Goal: Task Accomplishment & Management: Manage account settings

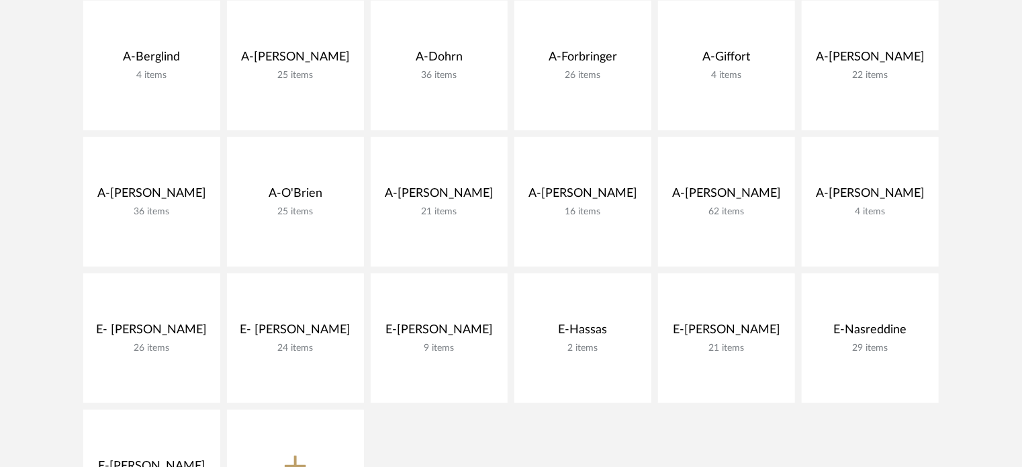
scroll to position [470, 0]
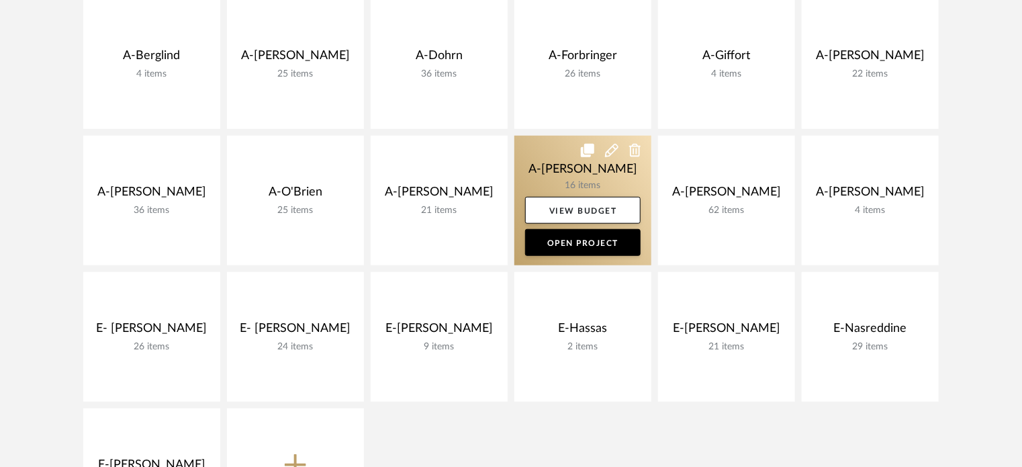
click at [561, 184] on link at bounding box center [582, 201] width 137 height 130
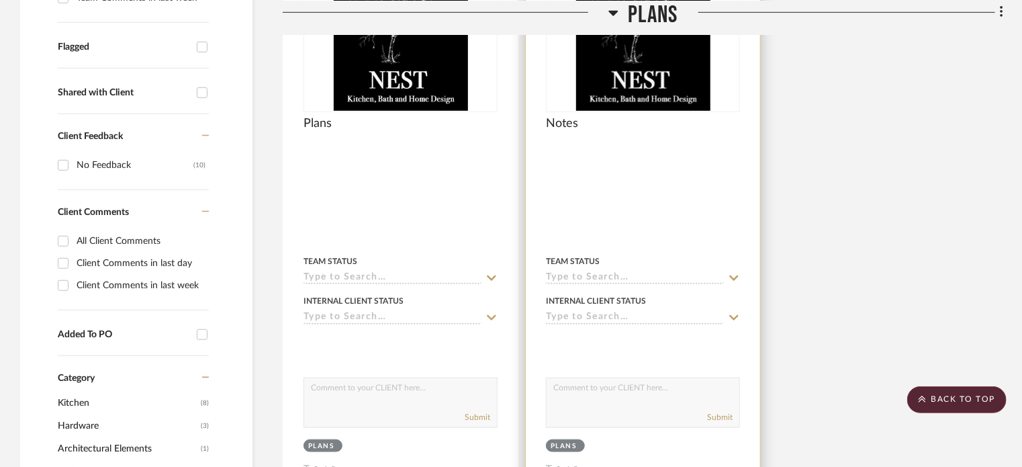
scroll to position [269, 0]
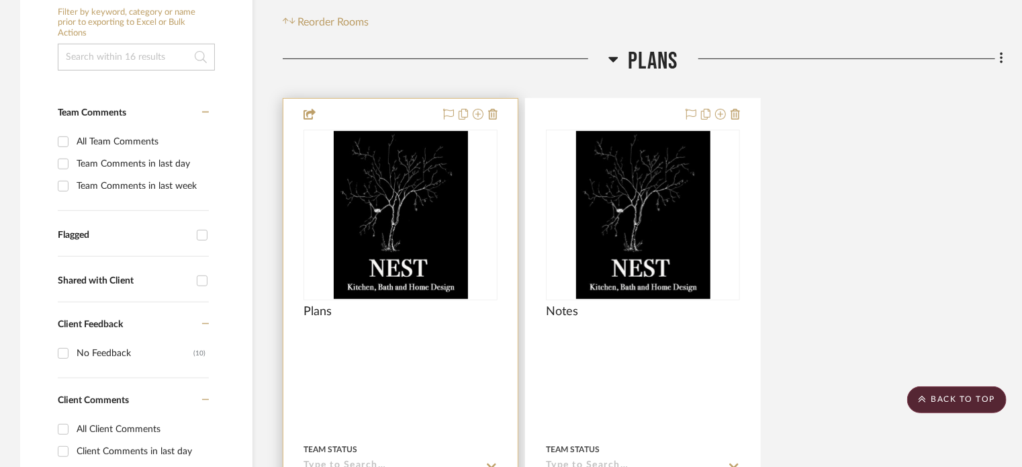
click at [304, 163] on div "0" at bounding box center [400, 214] width 193 height 169
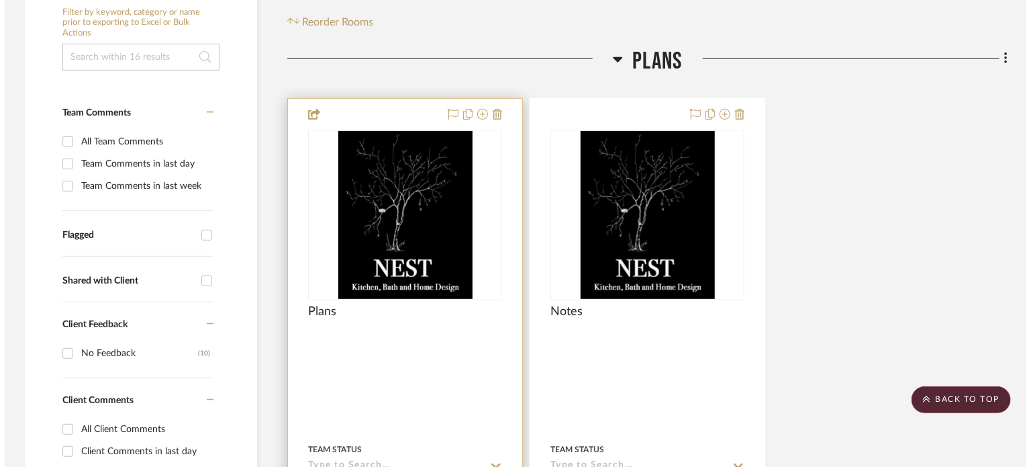
scroll to position [0, 0]
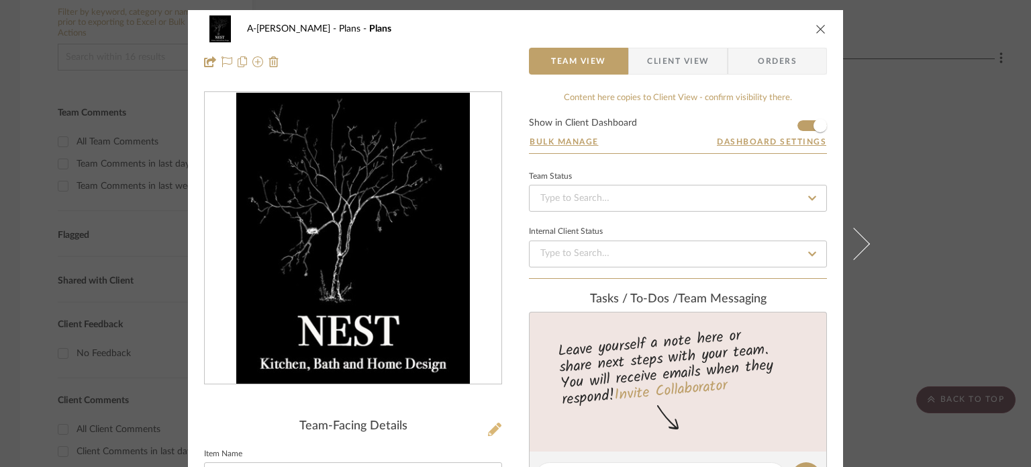
click at [495, 424] on icon at bounding box center [494, 428] width 13 height 13
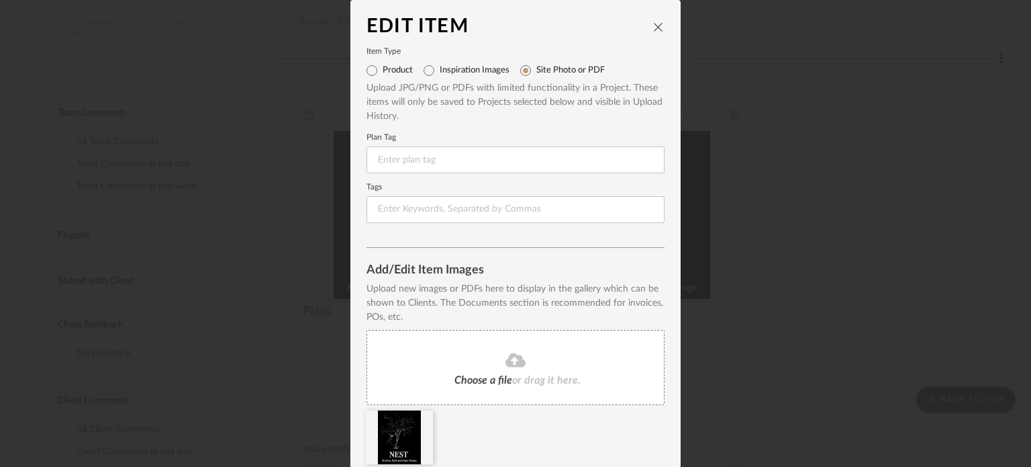
click at [495, 354] on fa-icon at bounding box center [516, 360] width 122 height 17
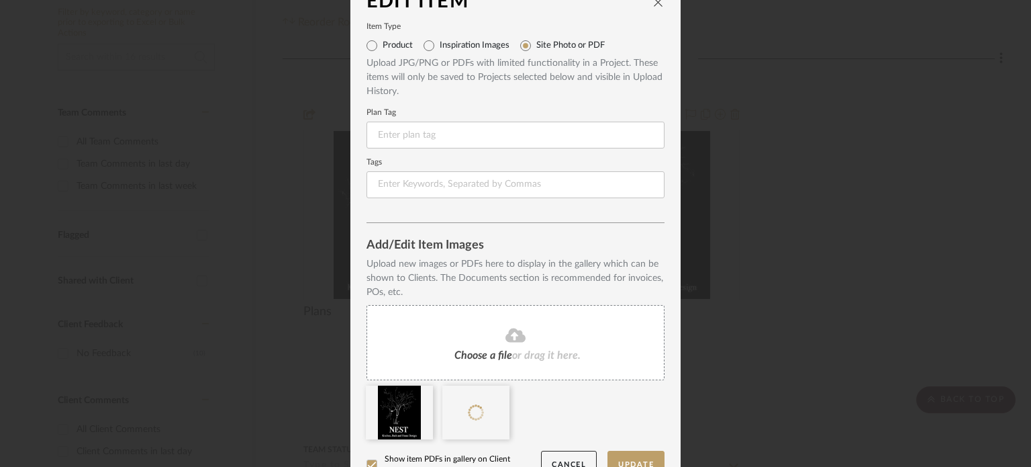
scroll to position [52, 0]
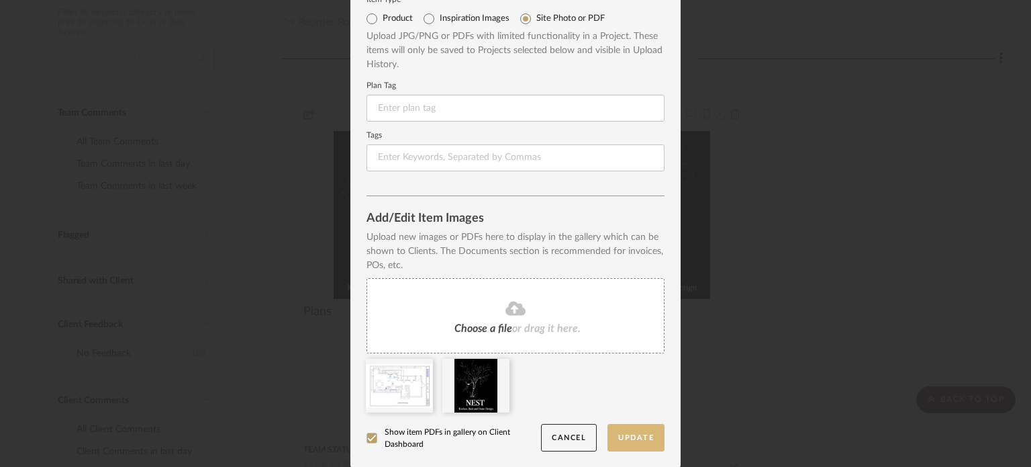
click at [647, 429] on button "Update" at bounding box center [636, 438] width 57 height 28
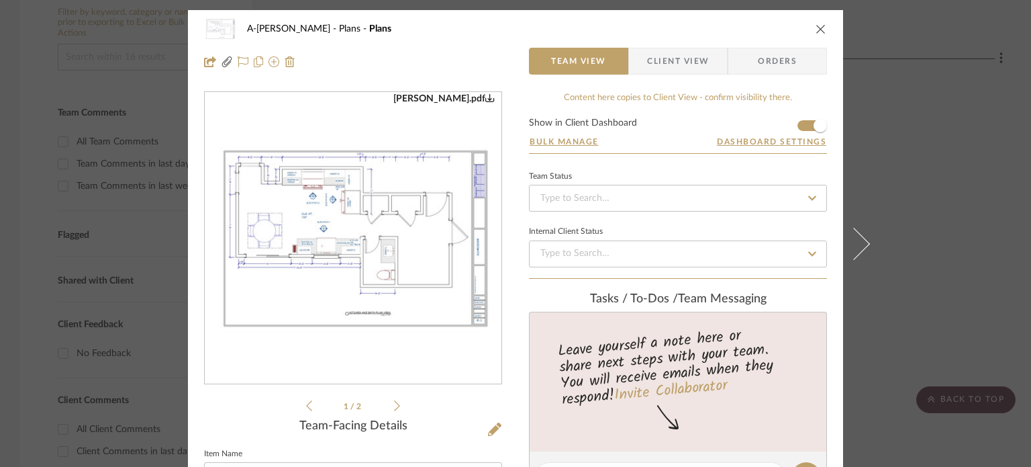
click at [918, 130] on div "A-[PERSON_NAME] Plans Plans Team View Client View Orders [PERSON_NAME].pdf [PER…" at bounding box center [515, 233] width 1031 height 467
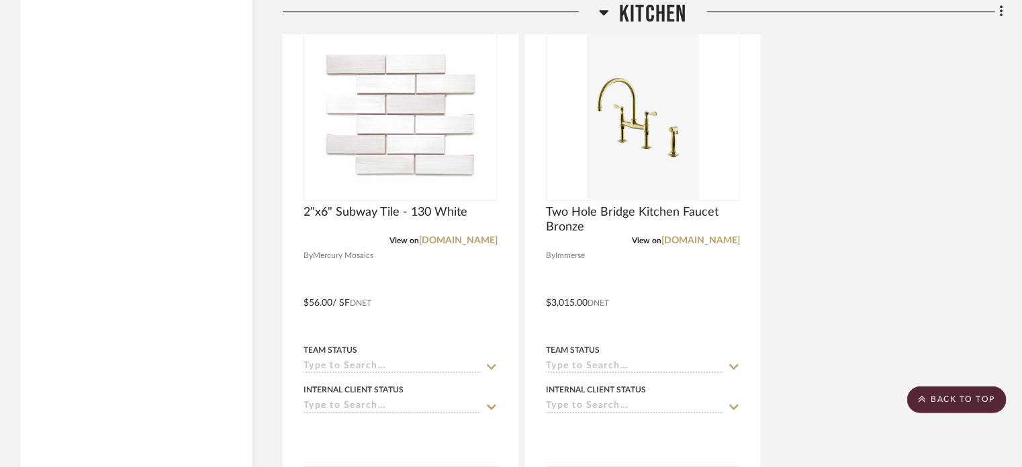
scroll to position [2479, 0]
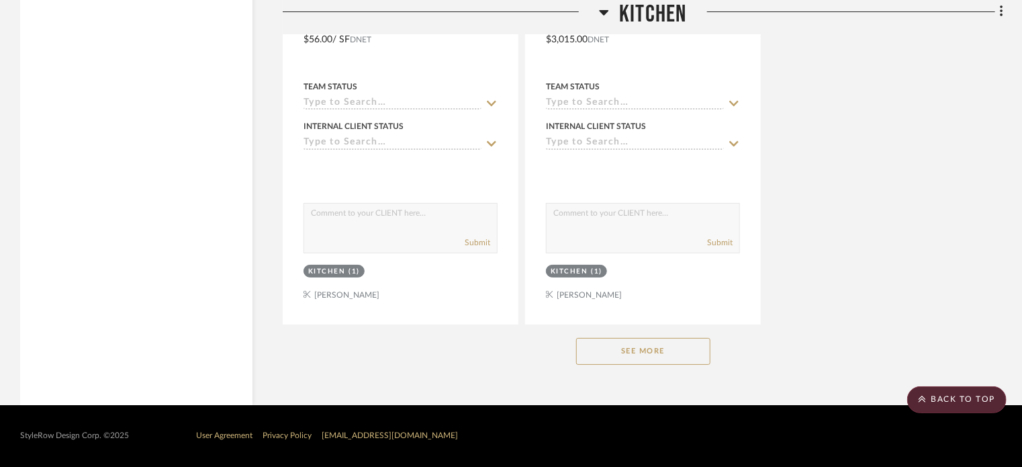
click at [603, 346] on button "See More" at bounding box center [643, 351] width 134 height 27
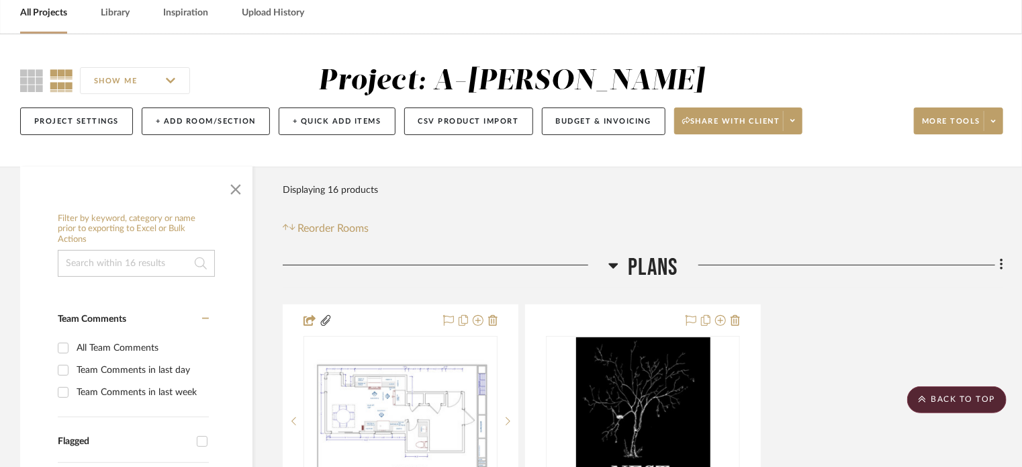
scroll to position [62, 0]
drag, startPoint x: 58, startPoint y: 13, endPoint x: 77, endPoint y: 15, distance: 18.2
click at [58, 13] on link "All Projects" at bounding box center [43, 14] width 47 height 18
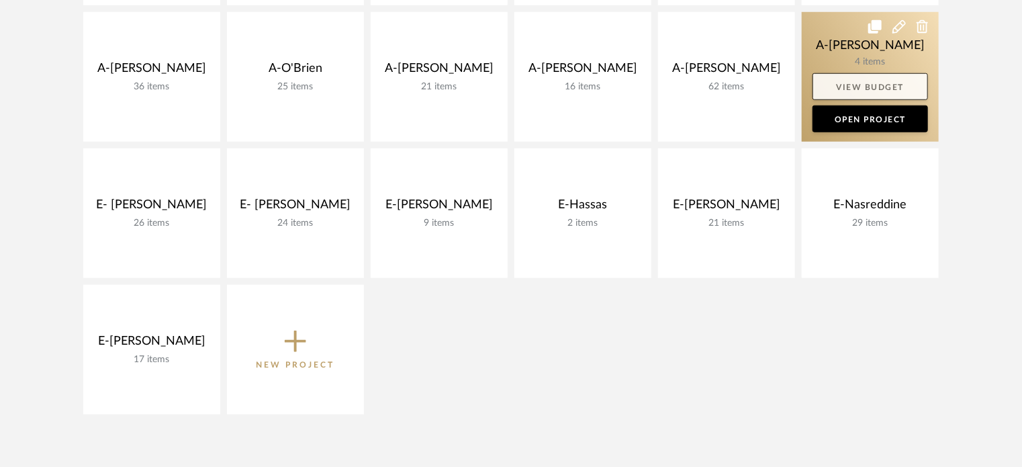
scroll to position [599, 0]
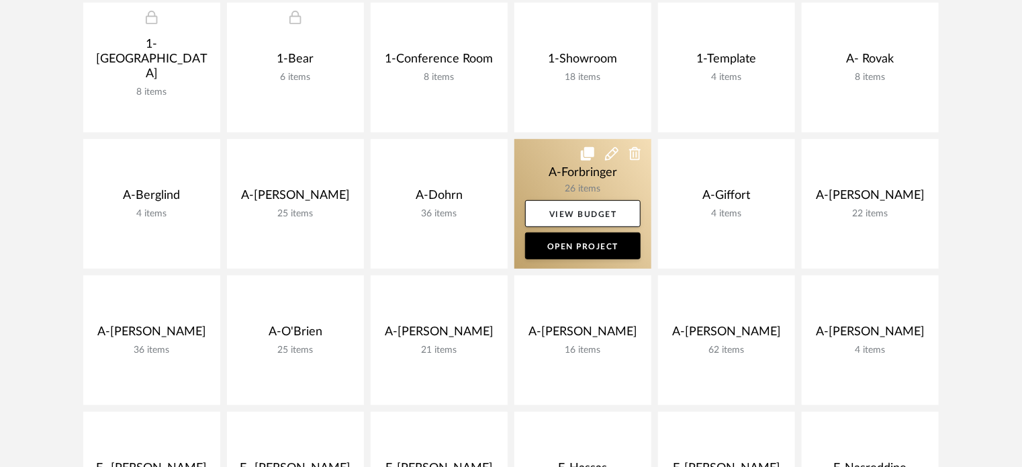
click at [540, 173] on link at bounding box center [582, 204] width 137 height 130
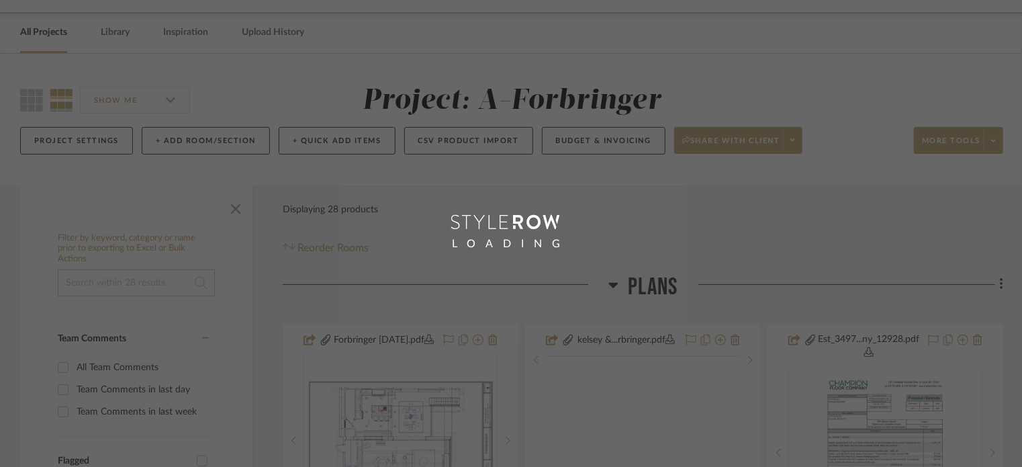
scroll to position [470, 0]
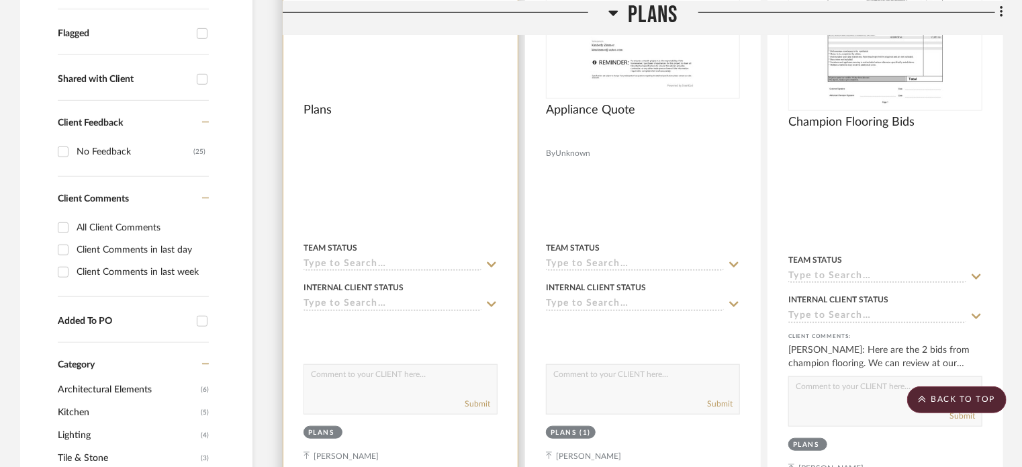
click at [0, 0] on img at bounding box center [0, 0] width 0 height 0
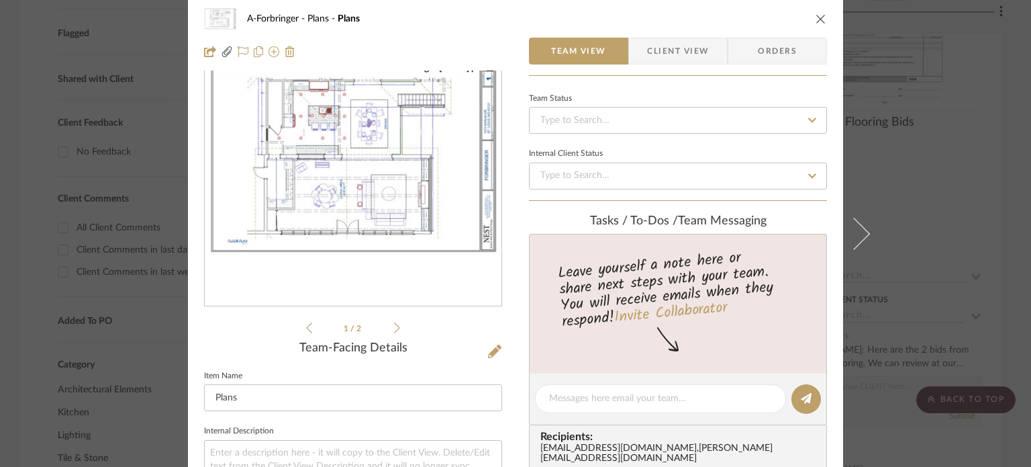
scroll to position [269, 0]
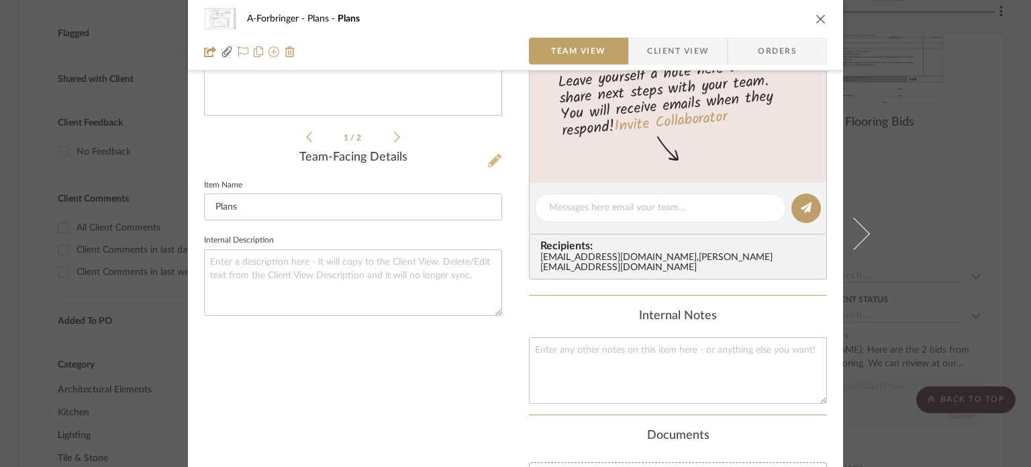
click at [493, 154] on icon at bounding box center [494, 160] width 13 height 13
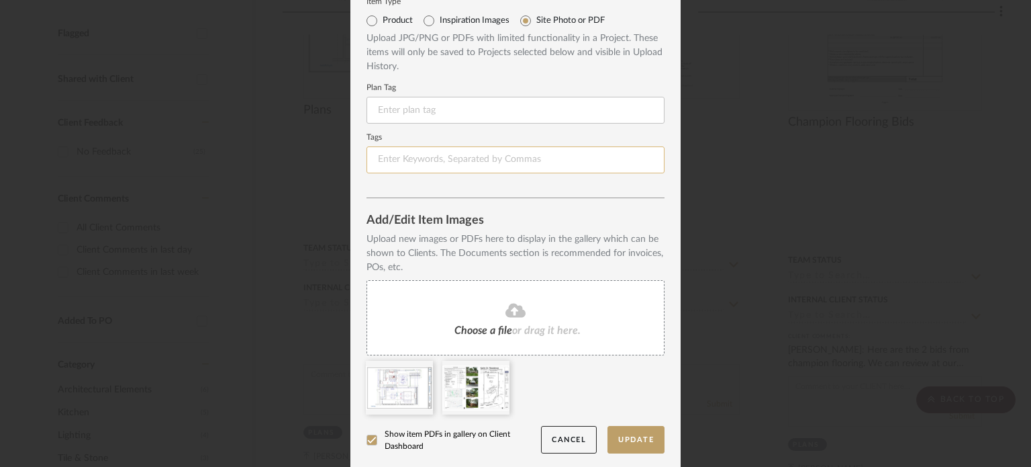
scroll to position [52, 0]
click at [522, 312] on fa-icon at bounding box center [516, 308] width 122 height 17
click at [476, 295] on div "Choose a file or drag it here." at bounding box center [516, 315] width 298 height 75
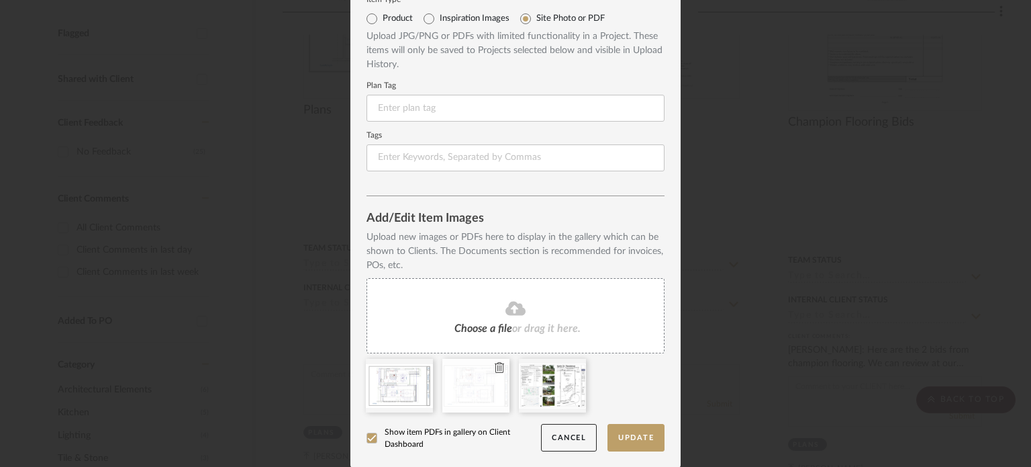
click at [495, 367] on icon at bounding box center [499, 367] width 9 height 11
click at [625, 439] on button "Update" at bounding box center [636, 438] width 57 height 28
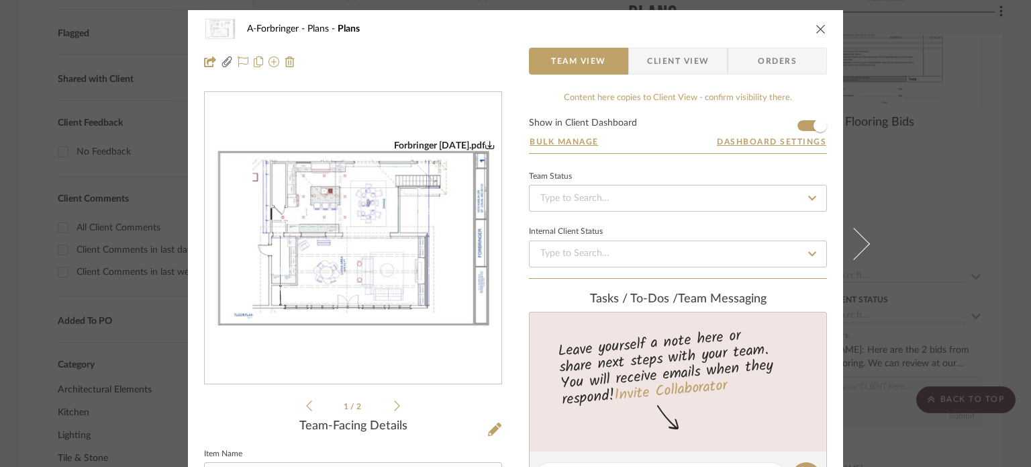
click at [976, 163] on div "A-Forbringer Plans Plans Team View Client View Orders [PERSON_NAME]..ce 24x36.p…" at bounding box center [515, 233] width 1031 height 467
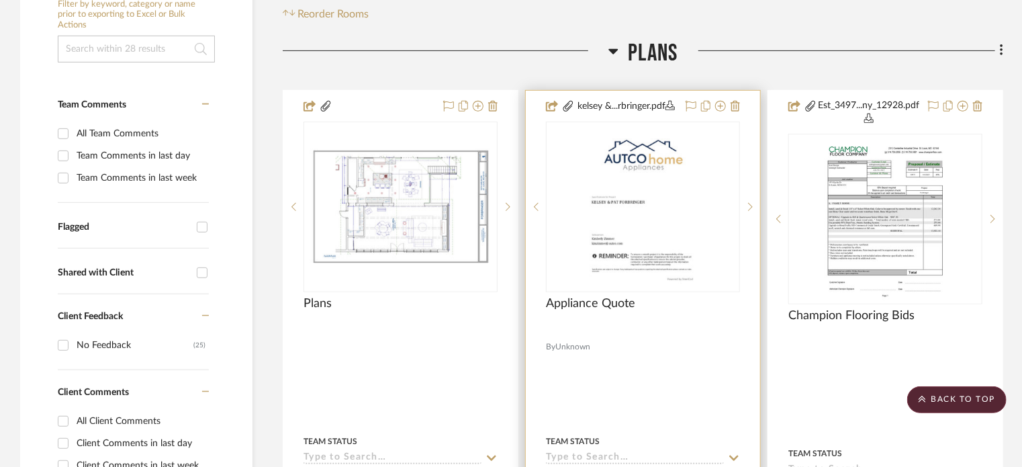
scroll to position [201, 0]
